Goal: Transaction & Acquisition: Purchase product/service

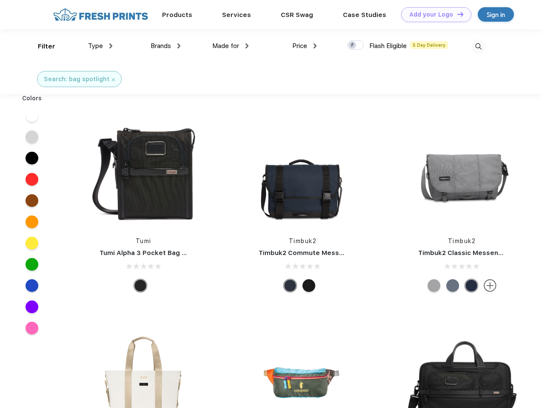
click at [433, 14] on link "Add your Logo Design Tool" at bounding box center [436, 14] width 70 height 15
click at [0, 0] on div "Design Tool" at bounding box center [0, 0] width 0 height 0
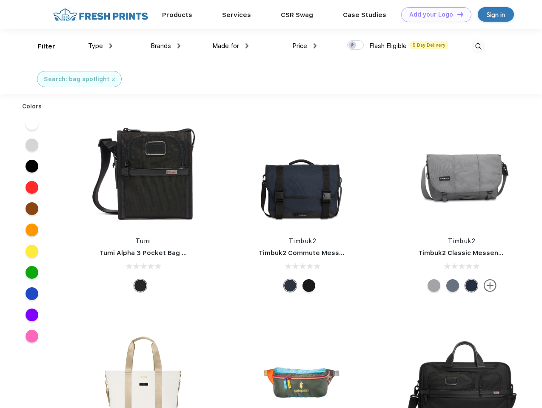
click at [456, 14] on link "Add your Logo Design Tool" at bounding box center [436, 14] width 70 height 15
click at [41, 46] on div "Filter" at bounding box center [46, 47] width 17 height 10
click at [100, 46] on span "Type" at bounding box center [95, 46] width 15 height 8
click at [165, 46] on span "Brands" at bounding box center [160, 46] width 20 height 8
click at [230, 46] on span "Made for" at bounding box center [225, 46] width 27 height 8
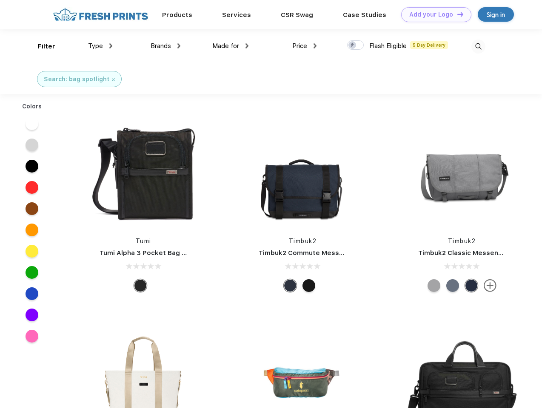
click at [304, 46] on span "Price" at bounding box center [299, 46] width 15 height 8
click at [355, 45] on div at bounding box center [355, 44] width 17 height 9
click at [352, 45] on input "checkbox" at bounding box center [350, 43] width 6 height 6
click at [478, 46] on img at bounding box center [478, 47] width 14 height 14
